Goal: Navigation & Orientation: Go to known website

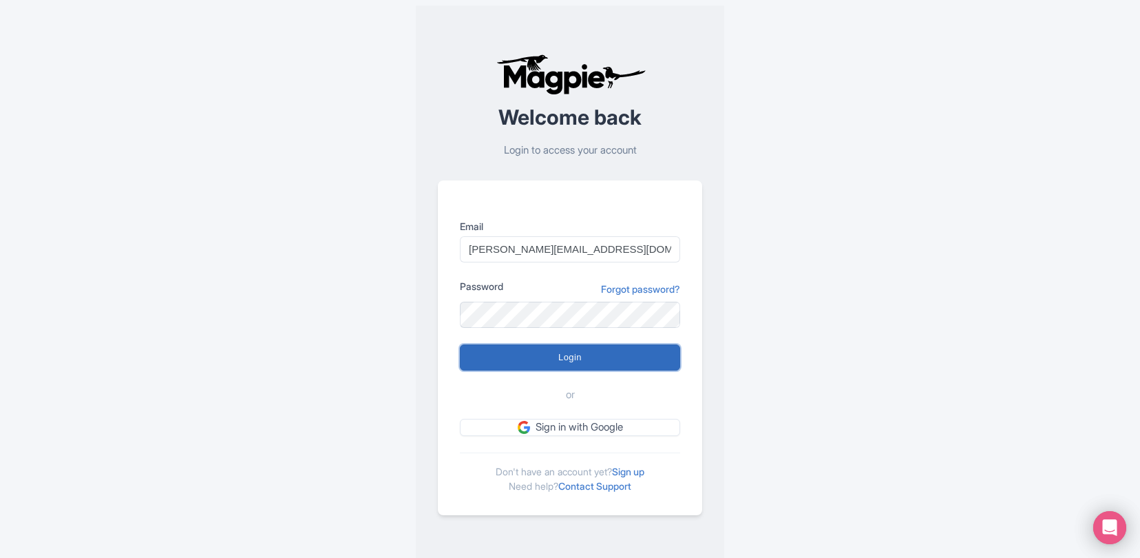
click at [555, 351] on input "Login" at bounding box center [570, 357] width 220 height 26
type input "Logging in..."
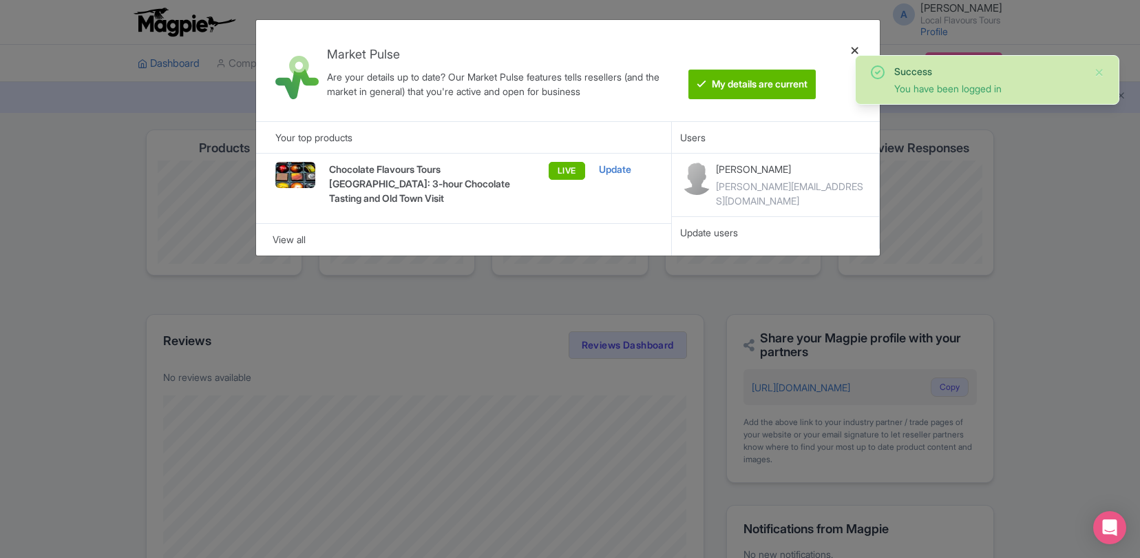
click at [857, 49] on div at bounding box center [855, 70] width 33 height 79
